Goal: Task Accomplishment & Management: Use online tool/utility

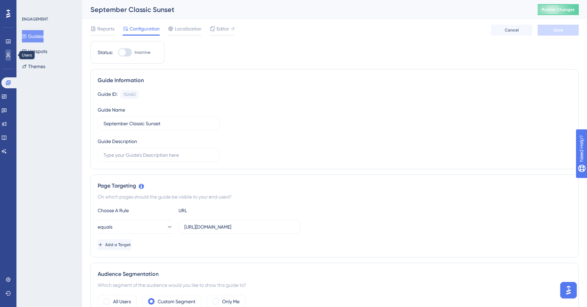
click at [11, 51] on link at bounding box center [7, 55] width 5 height 11
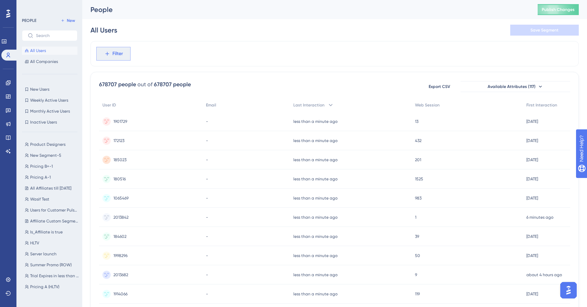
click at [116, 54] on span "Filter" at bounding box center [117, 54] width 11 height 8
type input "att"
click at [193, 50] on div "Filter att No Result Found No Result Found" at bounding box center [334, 53] width 488 height 25
click at [113, 51] on span "Filter" at bounding box center [117, 54] width 11 height 8
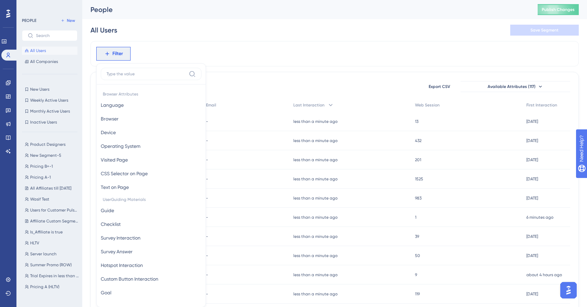
scroll to position [32, 0]
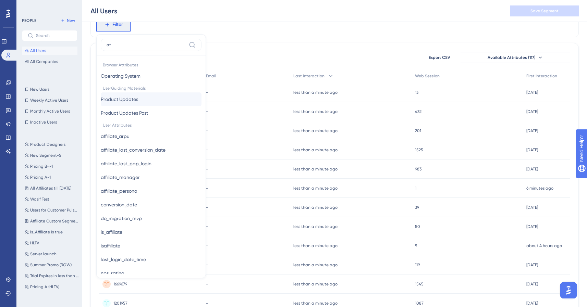
type input "atr"
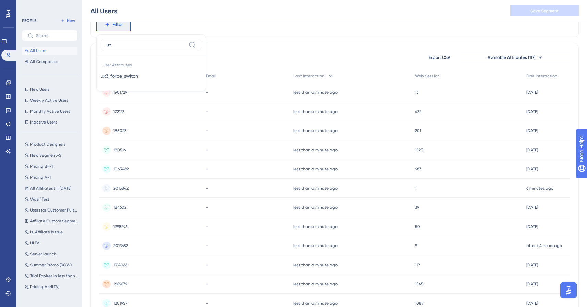
scroll to position [0, 0]
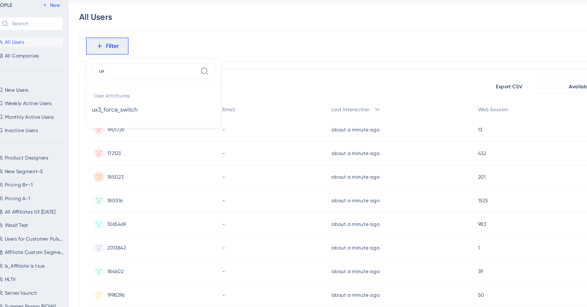
type input "ux"
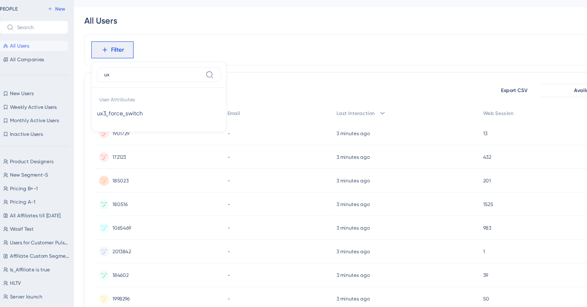
click at [115, 67] on div "ux User Attributes ux3_force_switch ux3_force_switch" at bounding box center [151, 91] width 110 height 57
click at [118, 71] on input "ux" at bounding box center [147, 73] width 80 height 5
